Goal: Task Accomplishment & Management: Manage account settings

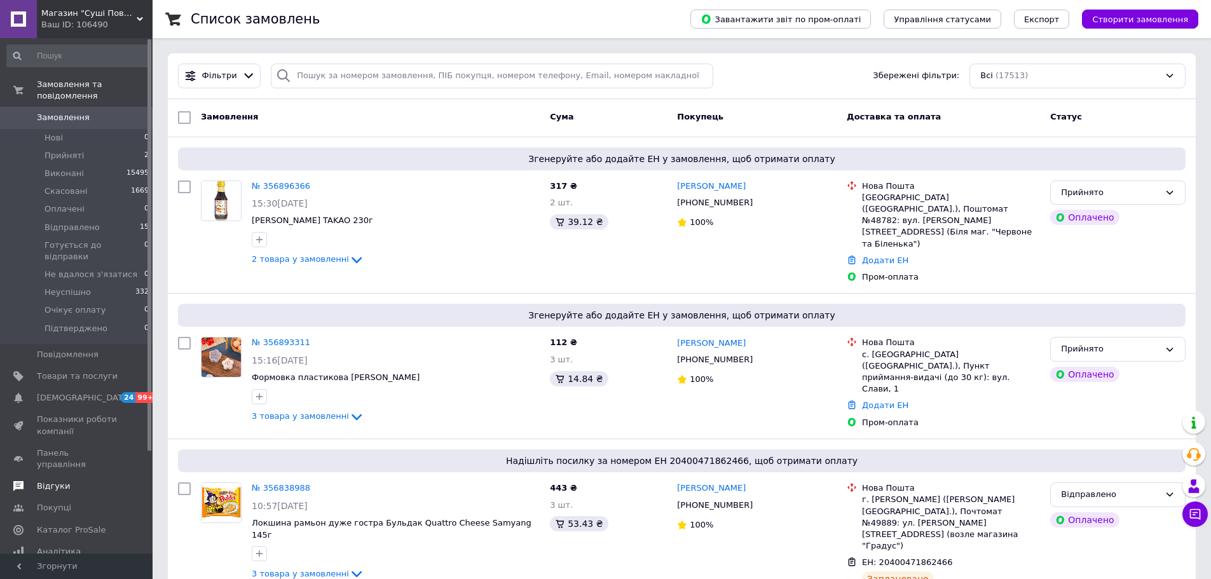
click at [62, 481] on span "Відгуки" at bounding box center [53, 486] width 33 height 11
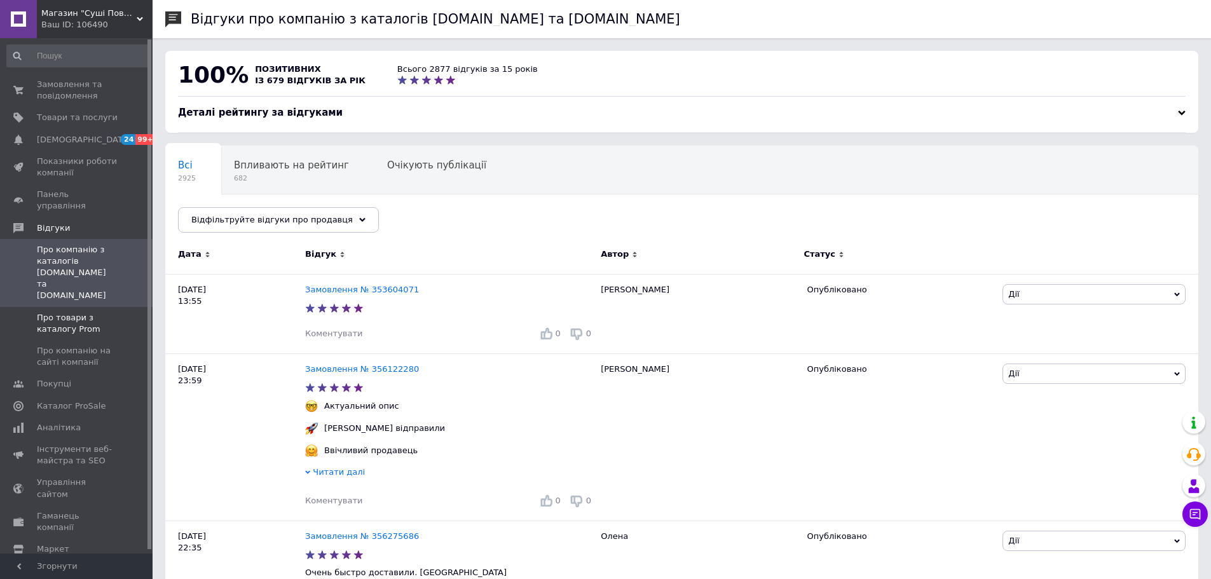
click at [83, 312] on span "Про товари з каталогу Prom" at bounding box center [77, 323] width 81 height 23
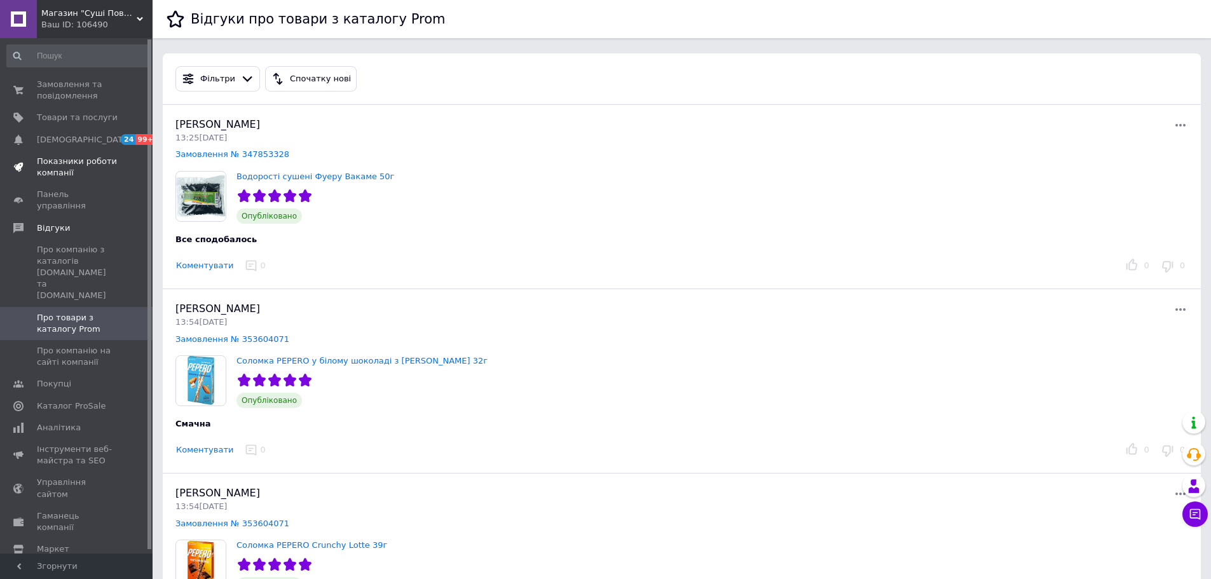
click at [59, 170] on span "Показники роботи компанії" at bounding box center [77, 167] width 81 height 23
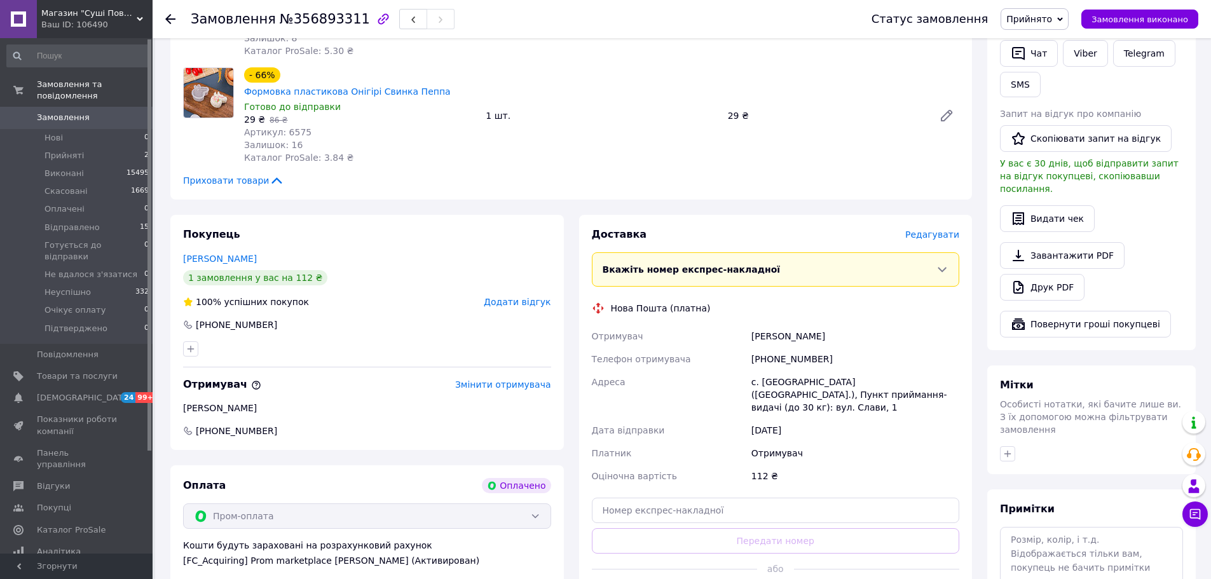
scroll to position [127, 0]
